Goal: Obtain resource: Obtain resource

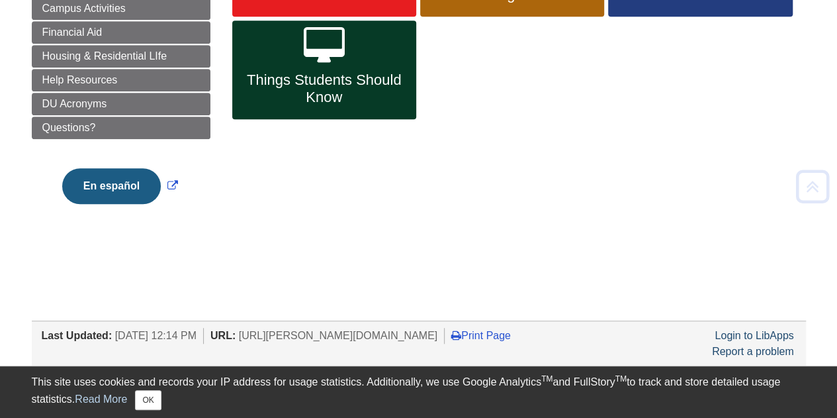
scroll to position [314, 0]
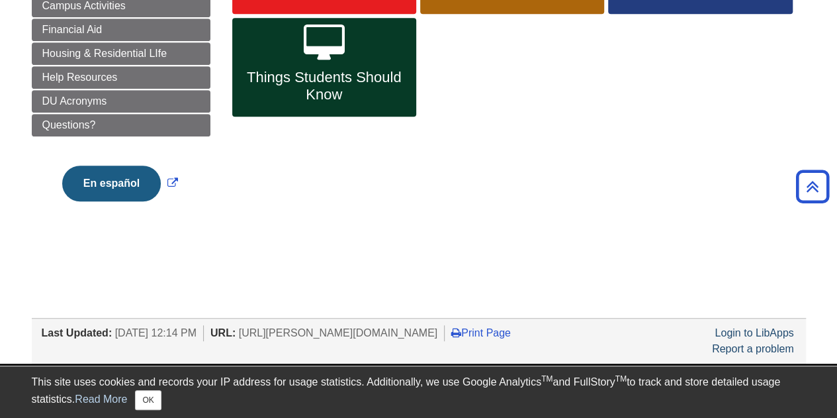
click at [473, 178] on div "Menu Academics Table of Contents Getting Started Right Details Behind the Degre…" at bounding box center [419, 38] width 794 height 411
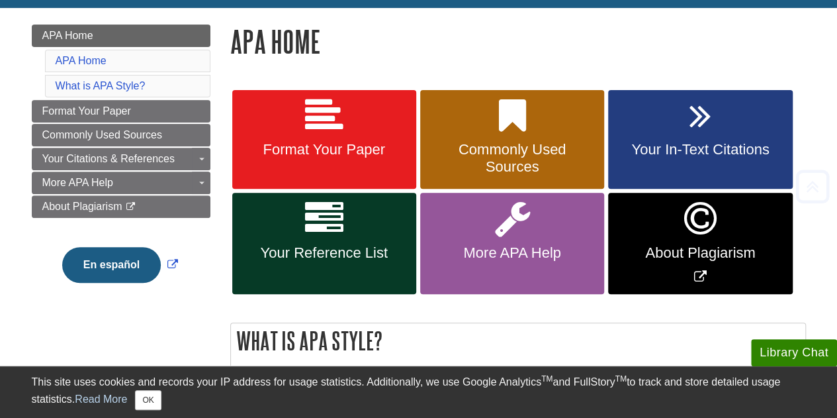
scroll to position [174, 0]
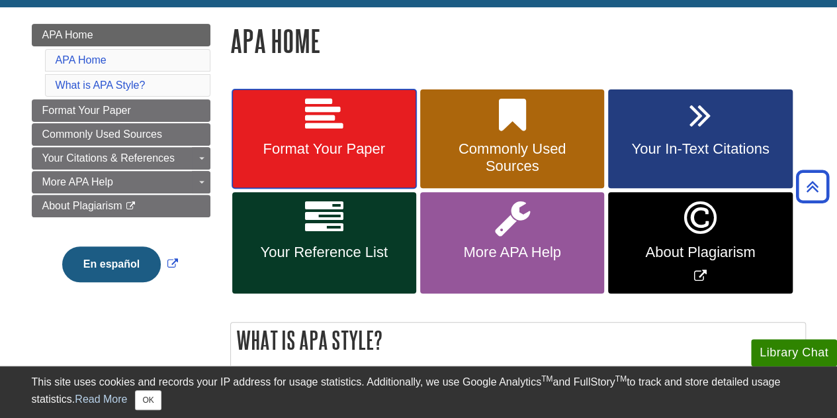
click at [332, 152] on span "Format Your Paper" at bounding box center [324, 148] width 164 height 17
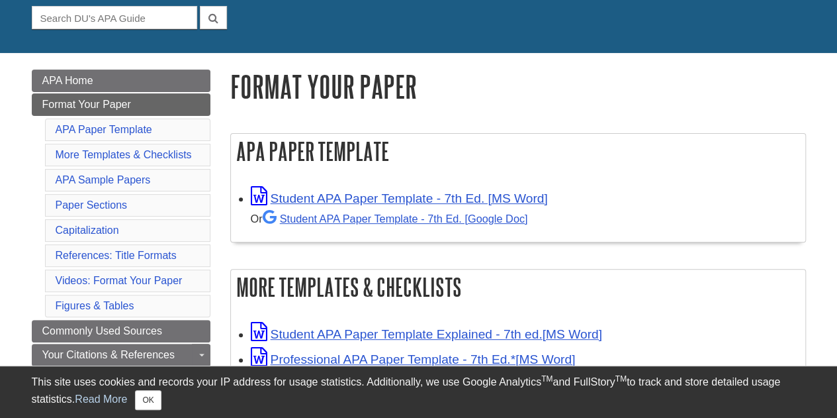
scroll to position [129, 0]
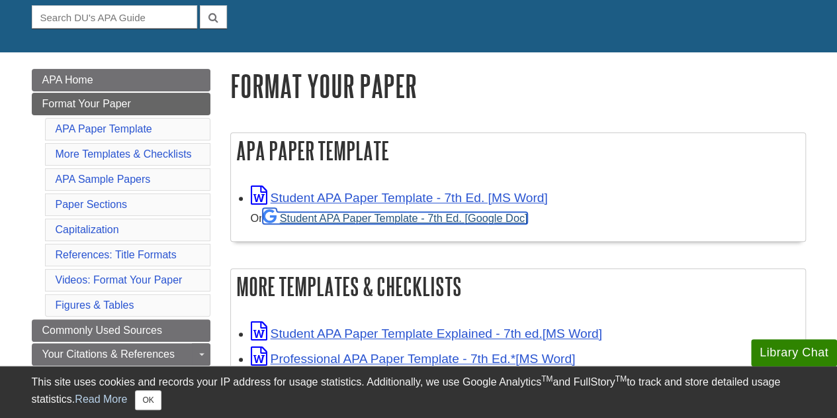
click at [385, 218] on link "Student APA Paper Template - 7th Ed. [Google Doc]" at bounding box center [395, 218] width 265 height 12
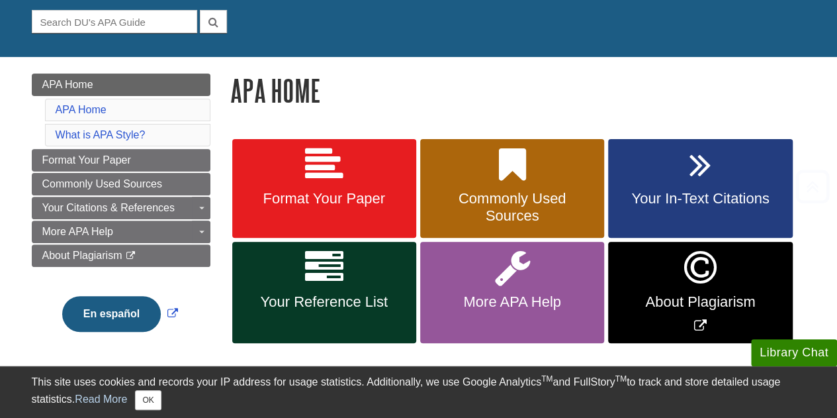
scroll to position [125, 0]
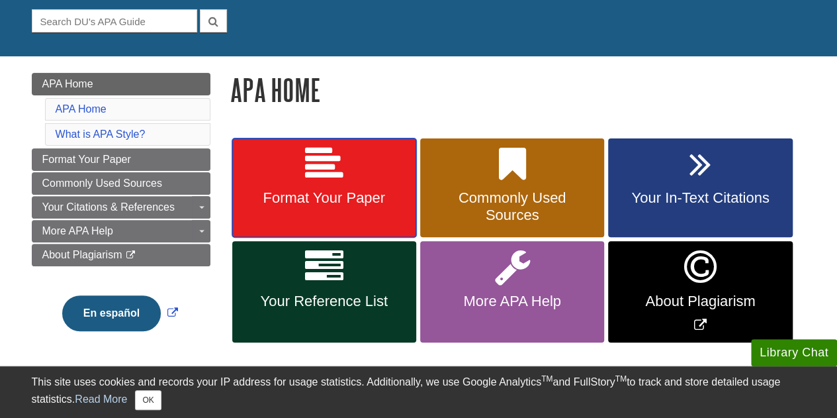
click at [348, 191] on span "Format Your Paper" at bounding box center [324, 197] width 164 height 17
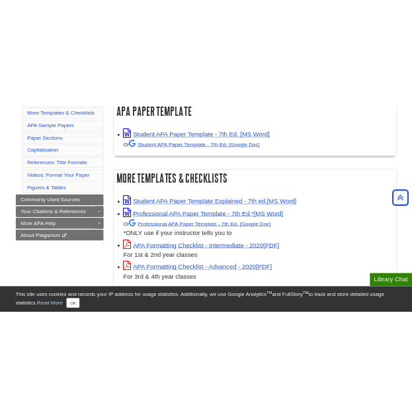
scroll to position [269, 0]
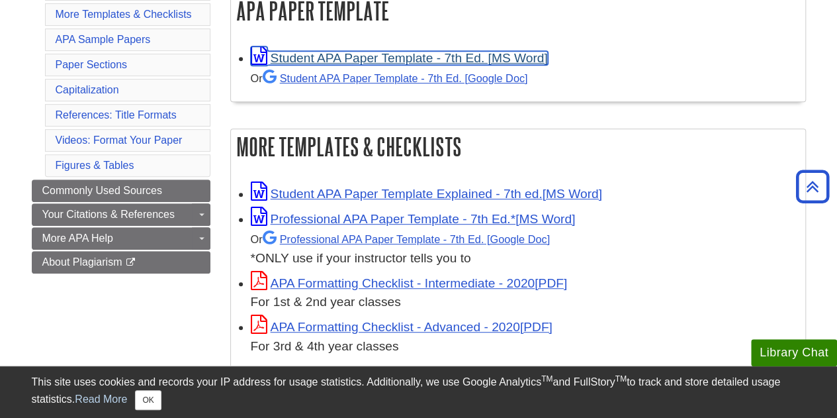
click at [360, 56] on link "Student APA Paper Template - 7th Ed. [MS Word]" at bounding box center [399, 58] width 297 height 14
